Goal: Find specific page/section: Find specific page/section

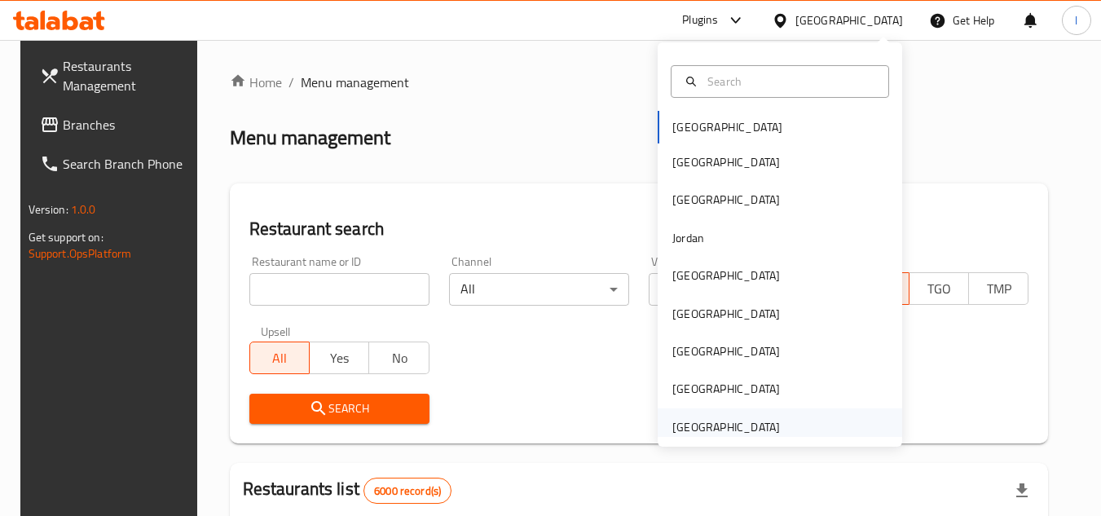
click at [704, 408] on div "[GEOGRAPHIC_DATA]" at bounding box center [726, 426] width 134 height 37
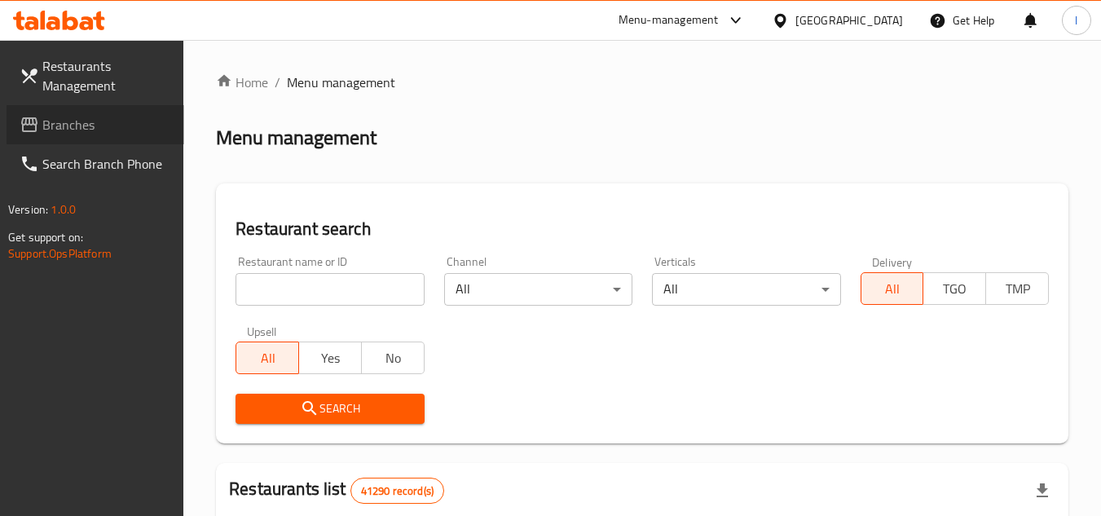
click at [73, 106] on link "Branches" at bounding box center [96, 124] width 178 height 39
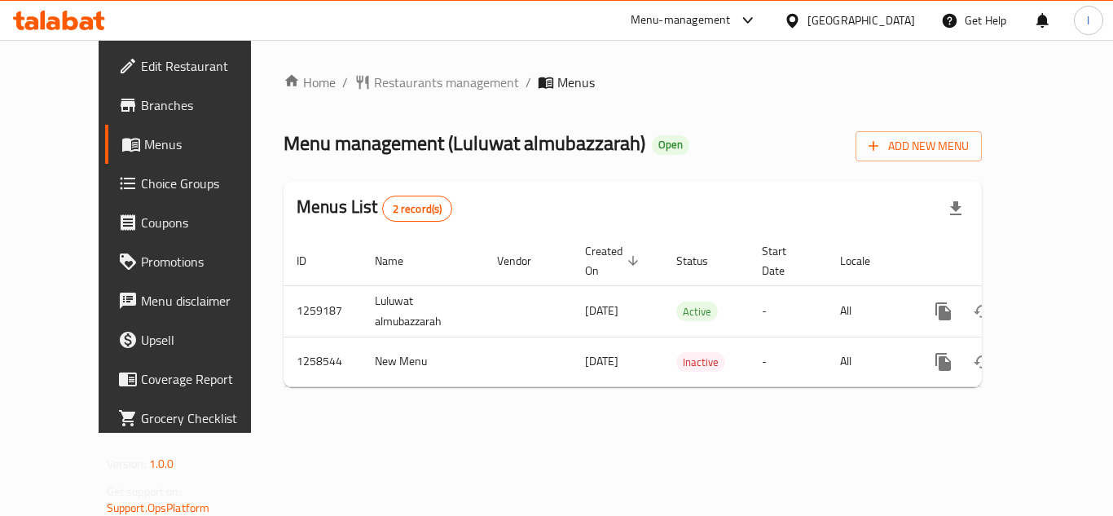
click at [105, 200] on link "Choice Groups" at bounding box center [194, 183] width 179 height 39
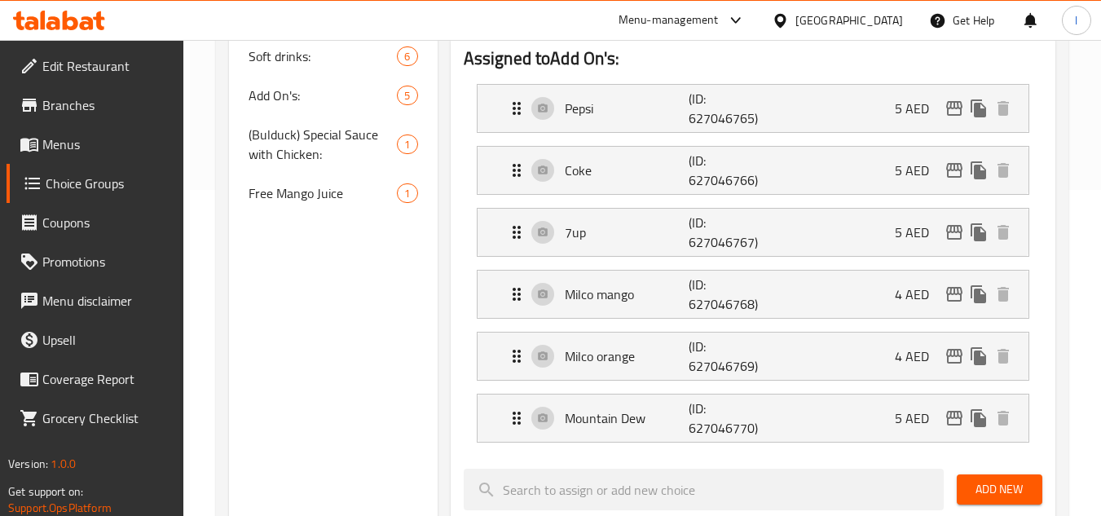
scroll to position [82, 0]
